Goal: Find specific page/section: Find specific page/section

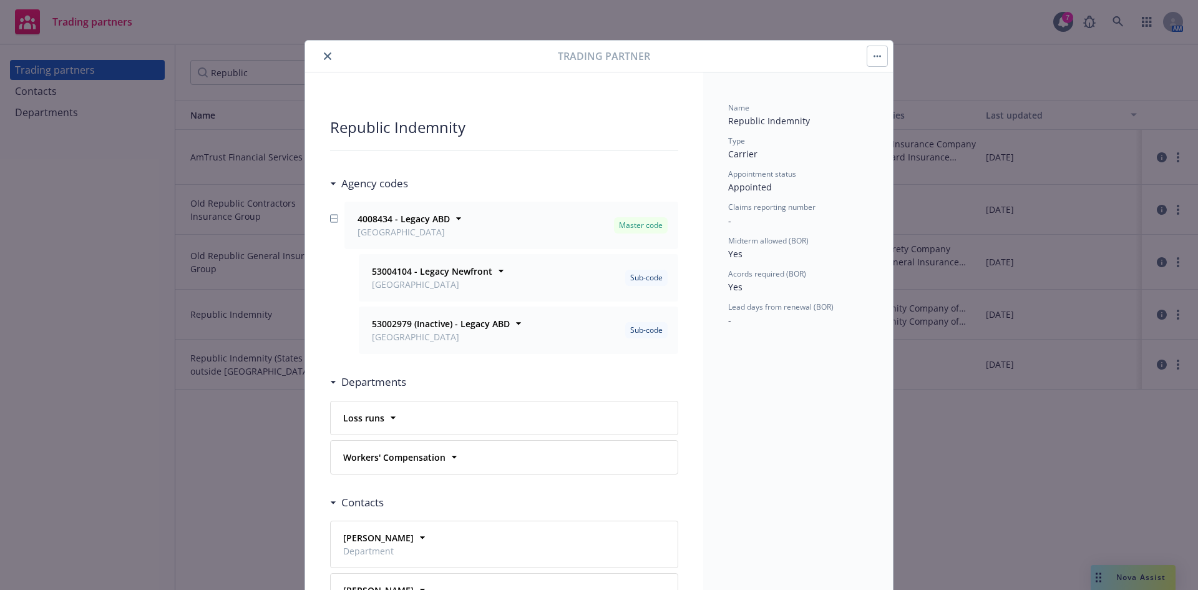
scroll to position [62, 0]
